Goal: Share content: Share content

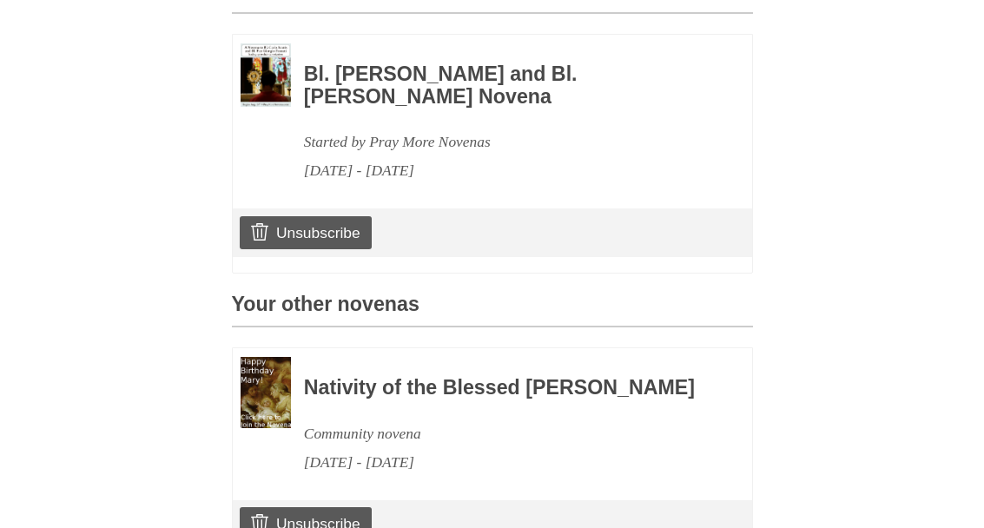
scroll to position [488, 0]
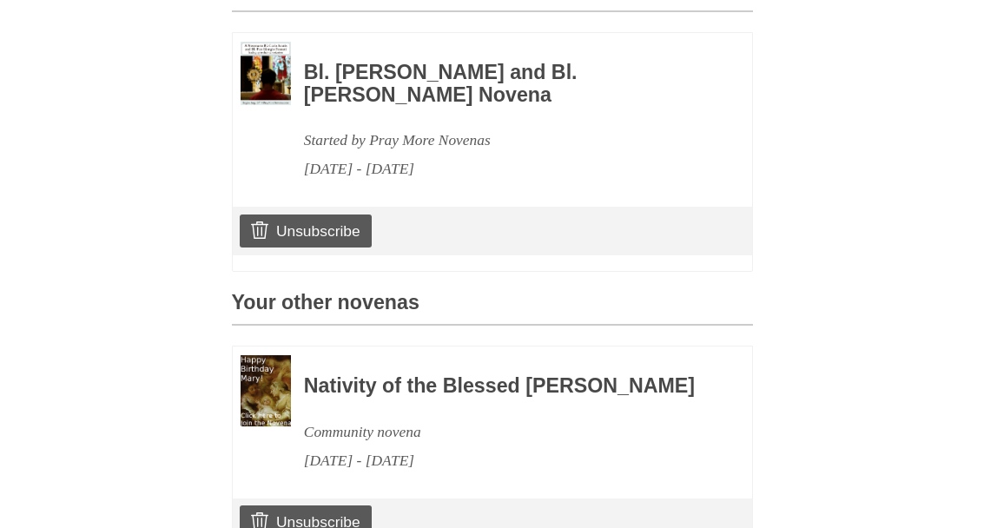
click at [320, 527] on link "Unsubscribe" at bounding box center [305, 522] width 131 height 33
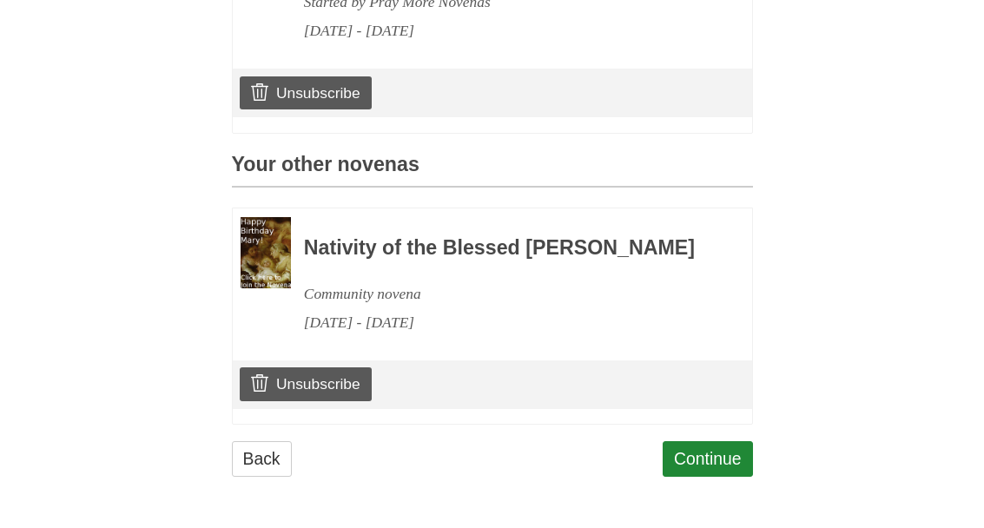
scroll to position [632, 0]
click at [703, 468] on link "Continue" at bounding box center [708, 459] width 90 height 36
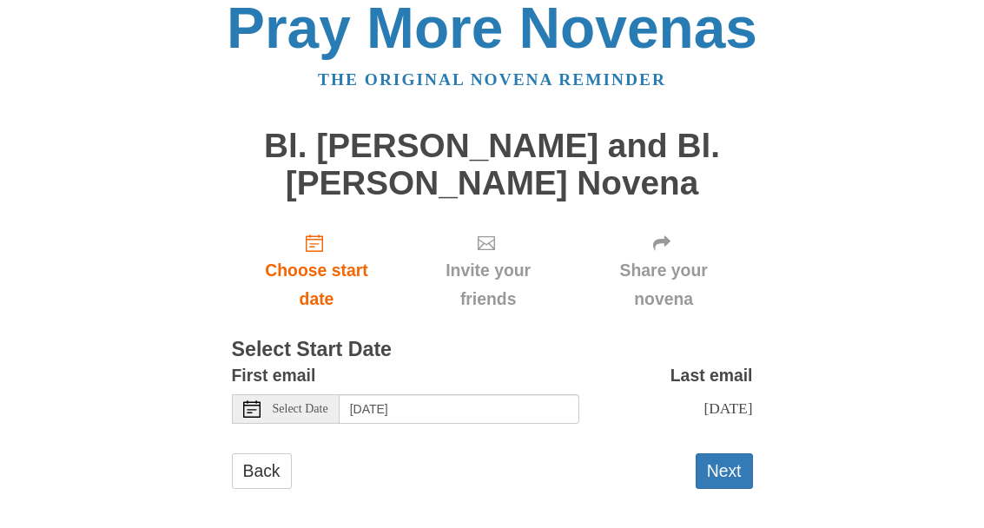
scroll to position [22, 0]
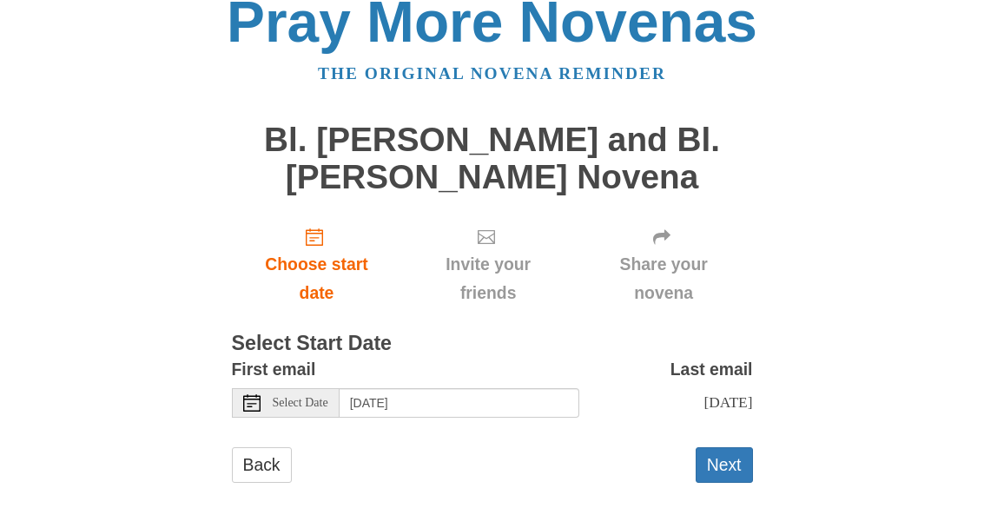
click at [730, 470] on button "Next" at bounding box center [724, 466] width 57 height 36
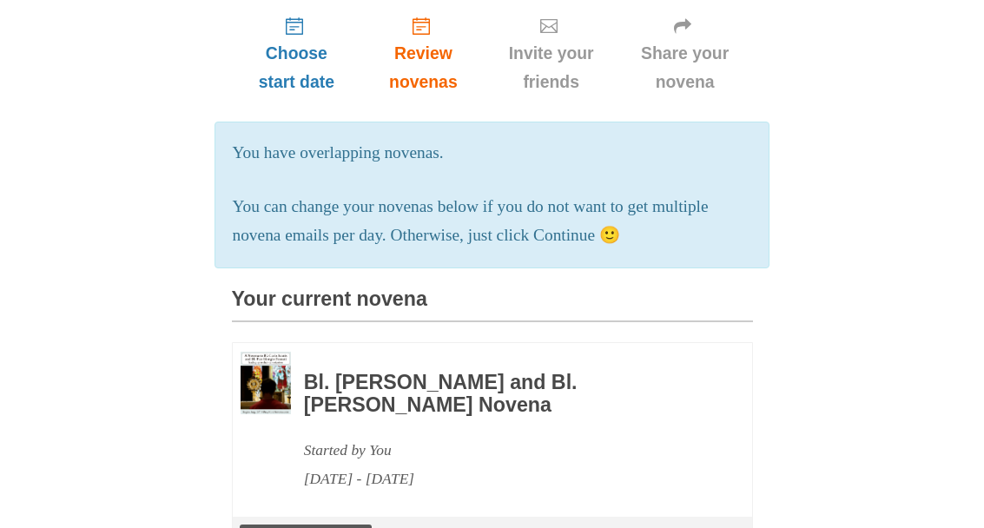
scroll to position [235, 0]
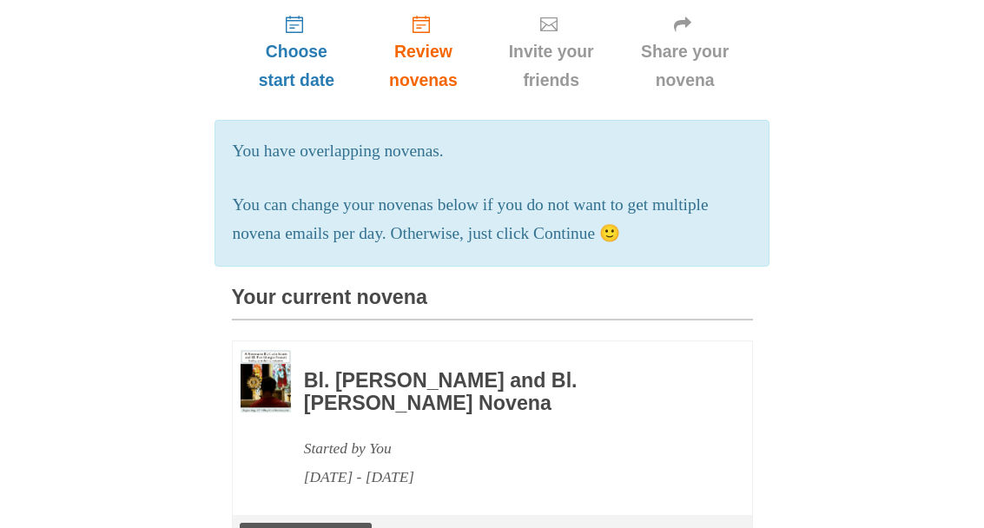
click at [332, 380] on h3 "Bl. [PERSON_NAME] and Bl. [PERSON_NAME] Novena" at bounding box center [504, 393] width 401 height 44
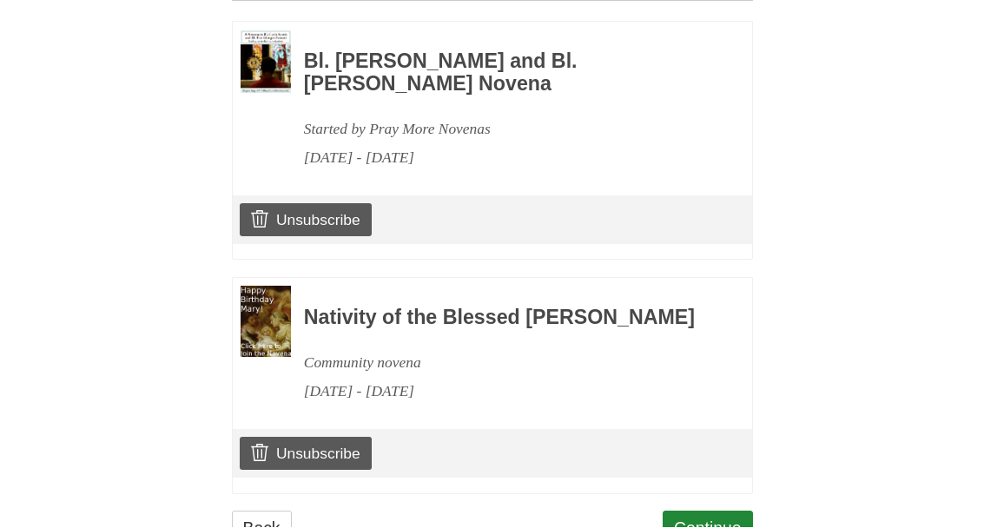
scroll to position [867, 0]
click at [732, 527] on link "Continue" at bounding box center [708, 531] width 90 height 36
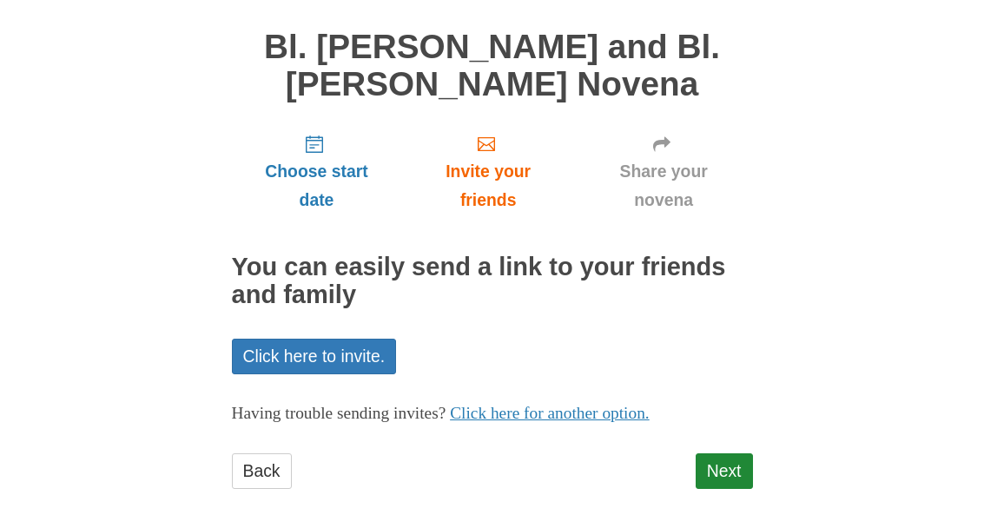
scroll to position [120, 0]
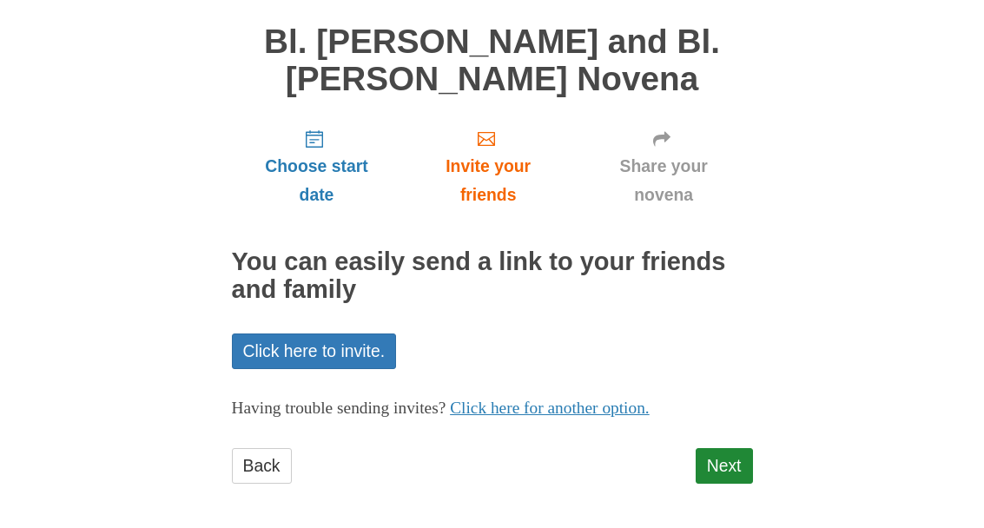
click at [734, 454] on link "Next" at bounding box center [724, 467] width 57 height 36
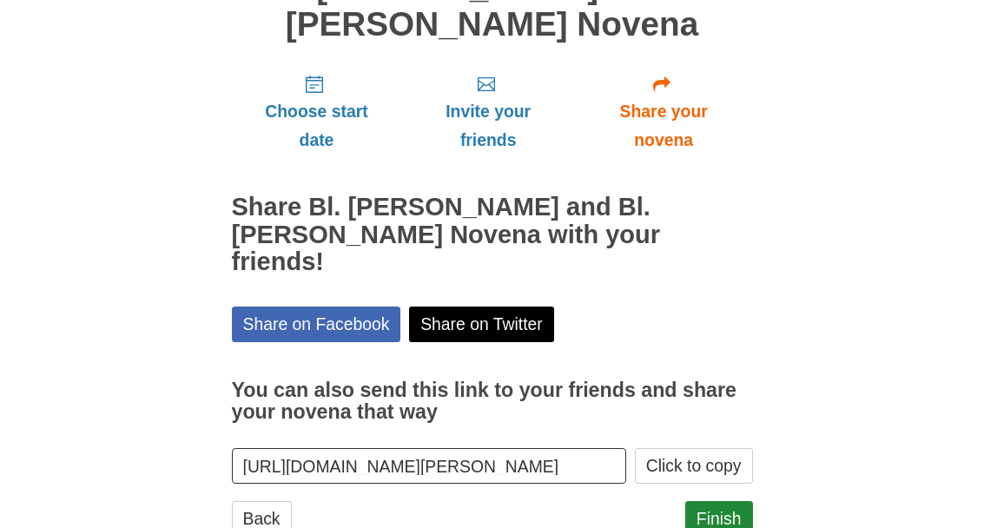
scroll to position [199, 0]
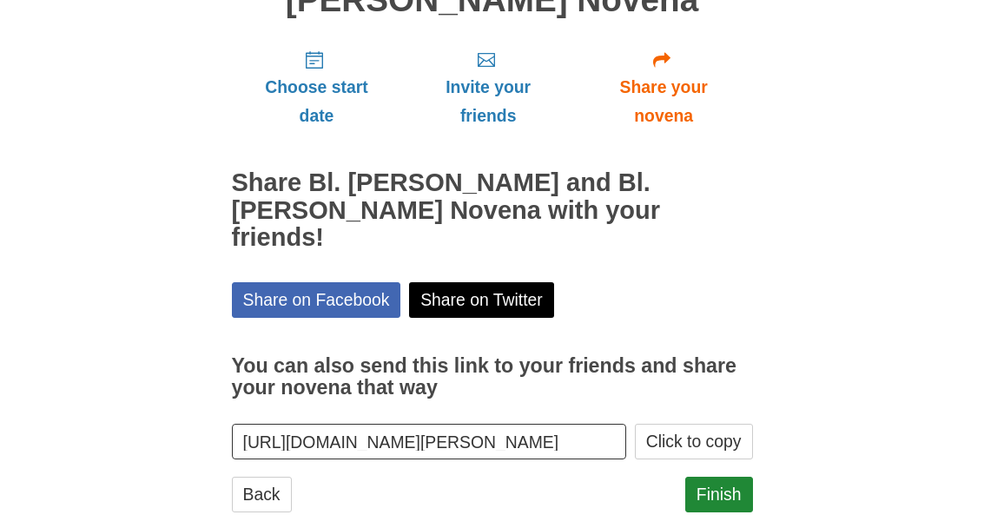
click at [560, 425] on input "[URL][DOMAIN_NAME][PERSON_NAME]" at bounding box center [429, 443] width 395 height 36
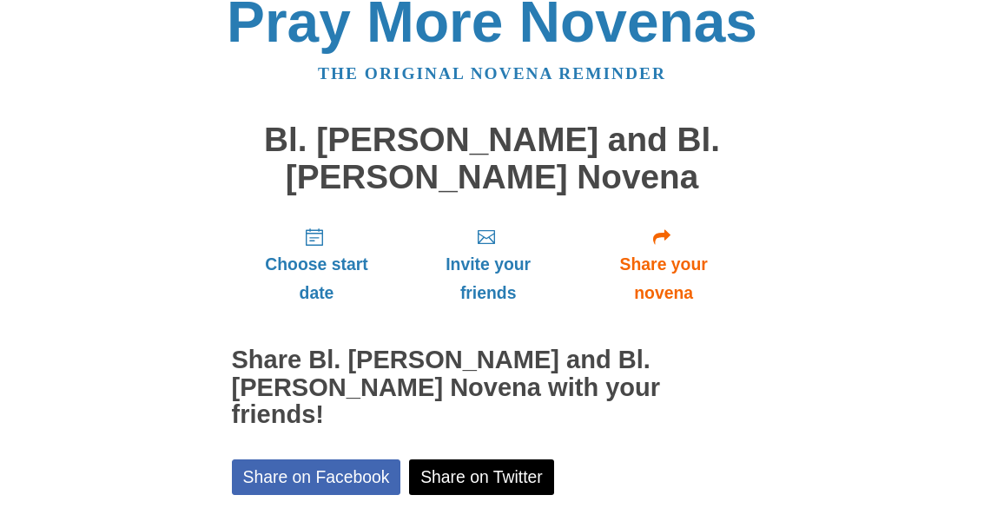
scroll to position [74, 0]
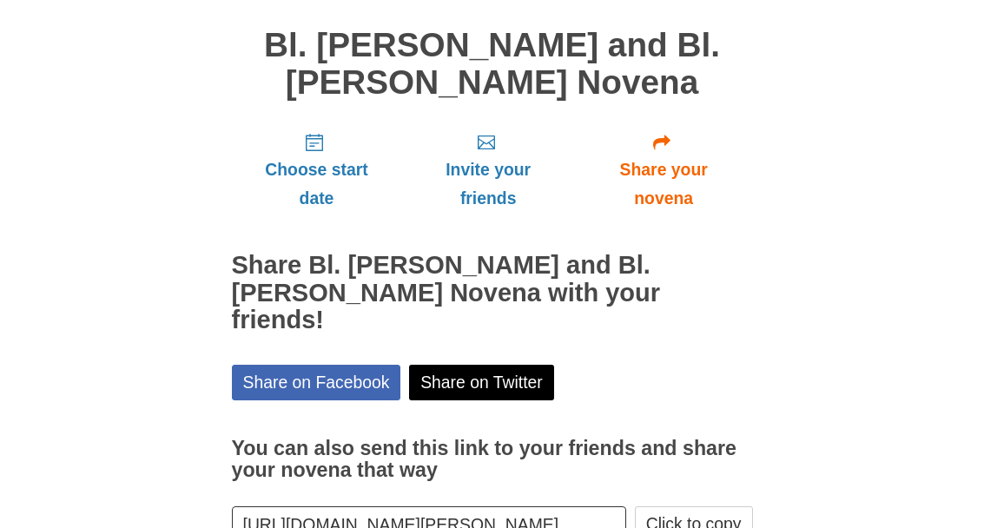
scroll to position [112, 0]
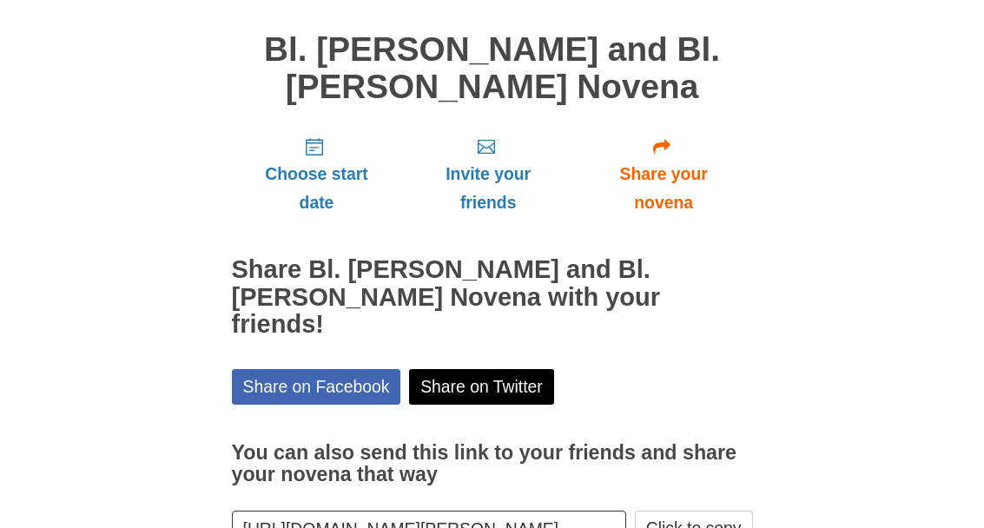
click at [703, 512] on button "Click to copy" at bounding box center [694, 530] width 118 height 36
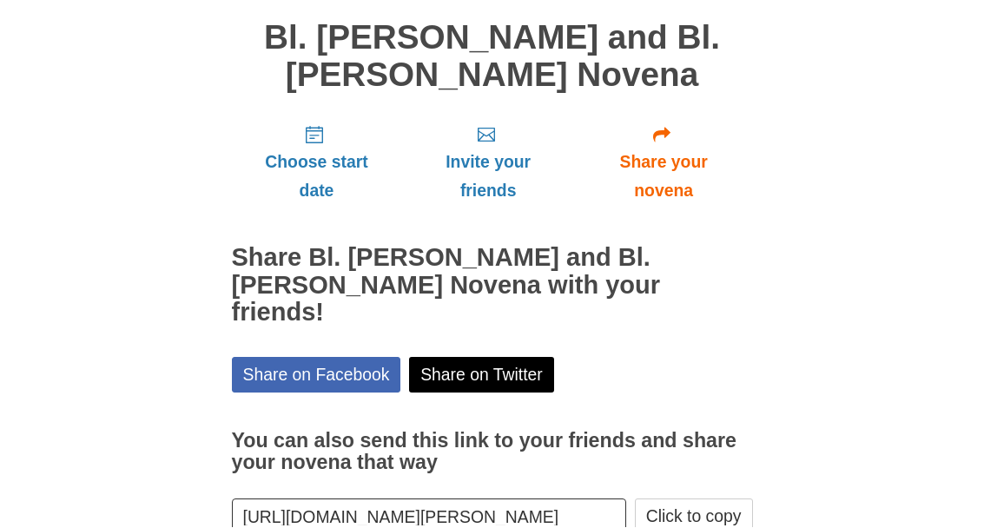
scroll to position [0, 0]
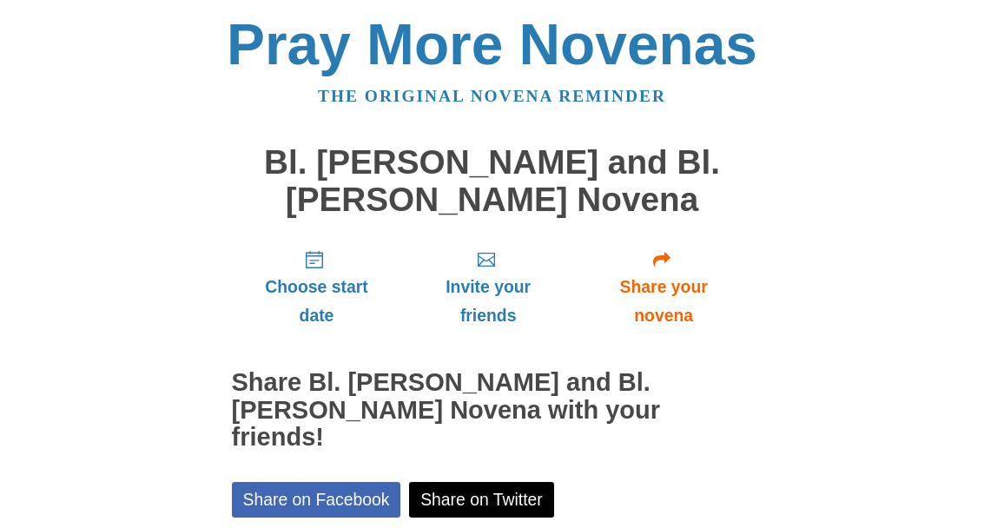
click at [83, 89] on div "Pray More Novenas The original novena reminder Bl. [PERSON_NAME] and Bl. [PERSO…" at bounding box center [492, 381] width 843 height 763
